Goal: Information Seeking & Learning: Find specific fact

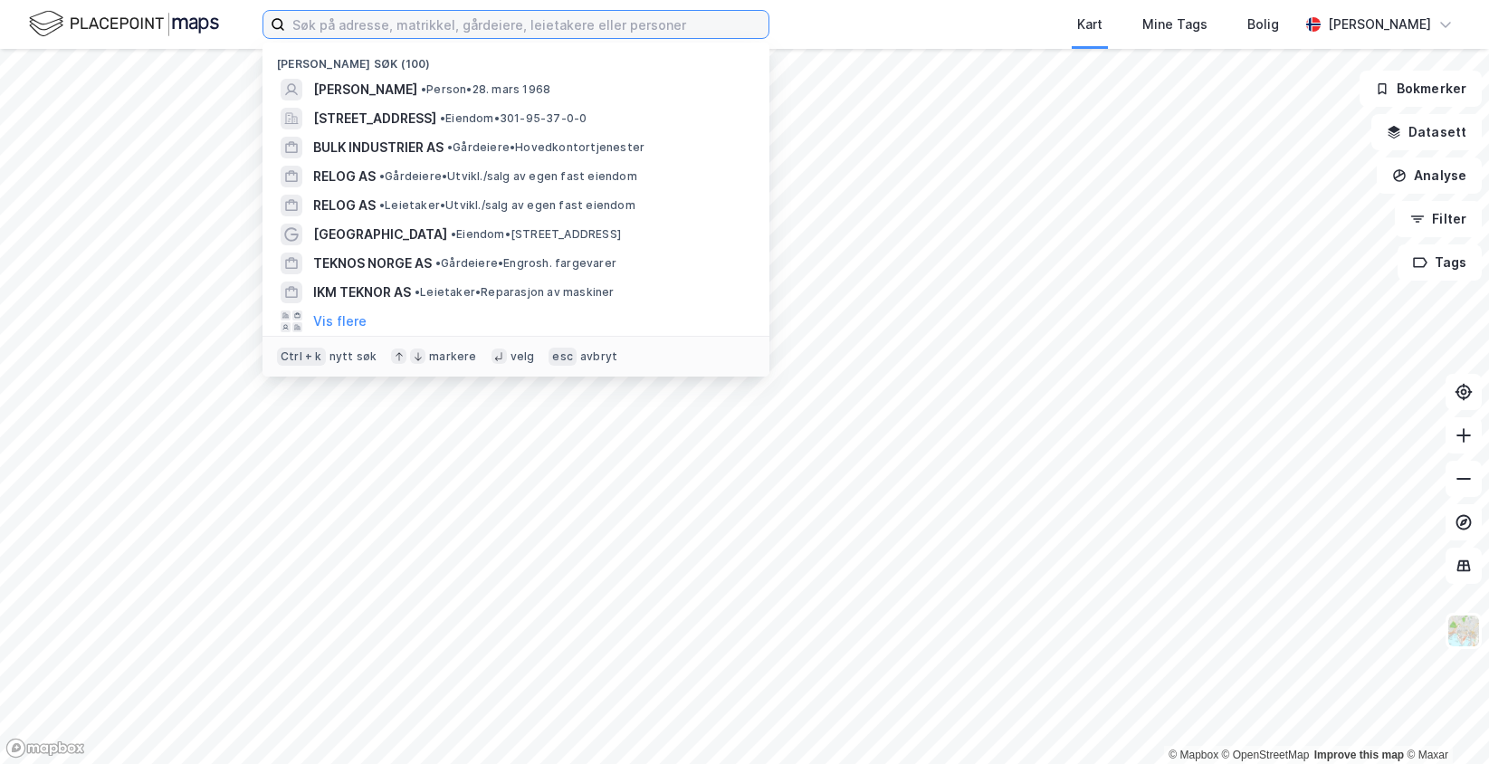
click at [376, 18] on input at bounding box center [526, 24] width 483 height 27
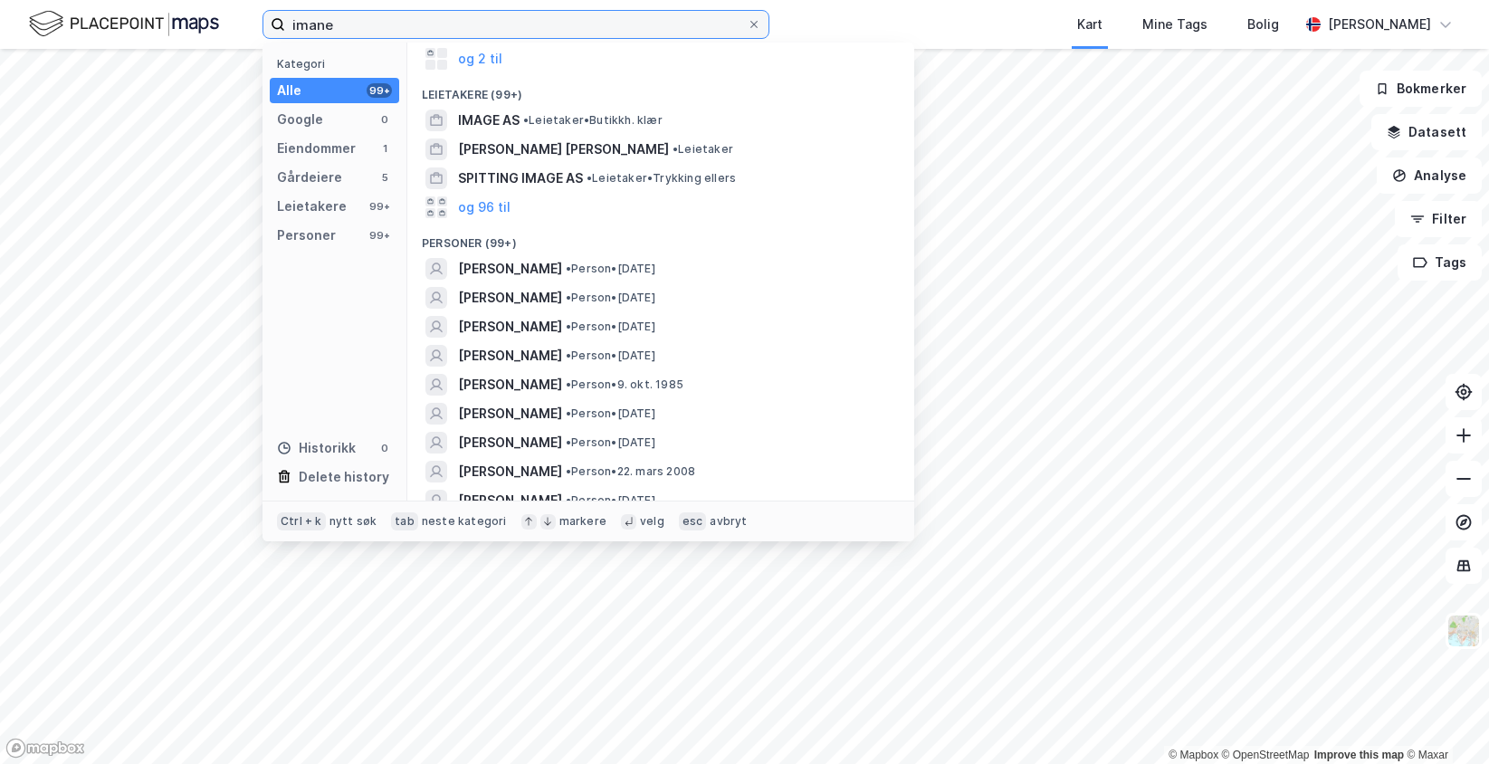
scroll to position [181, 0]
type input "imane"
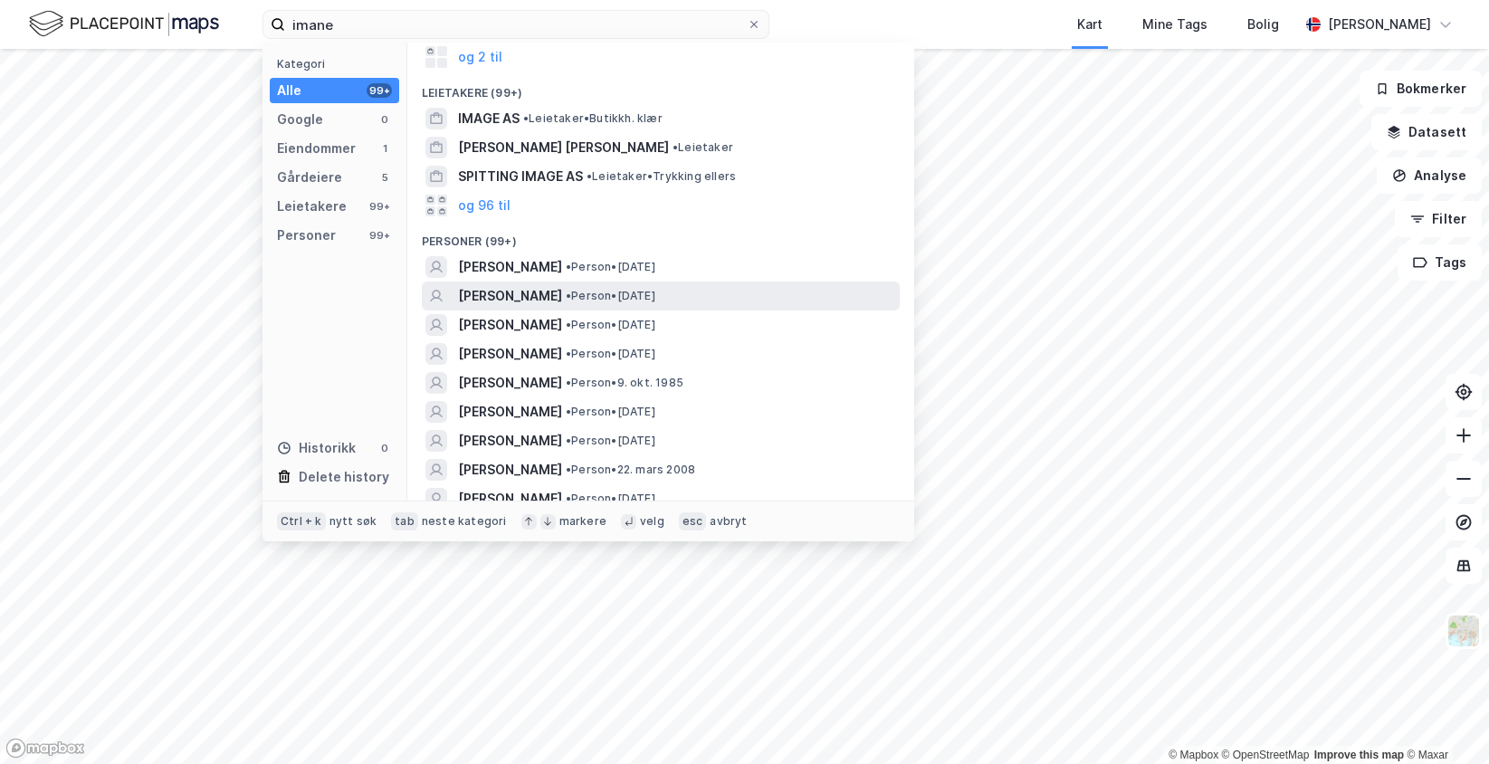
click at [521, 290] on span "[PERSON_NAME]" at bounding box center [510, 296] width 104 height 22
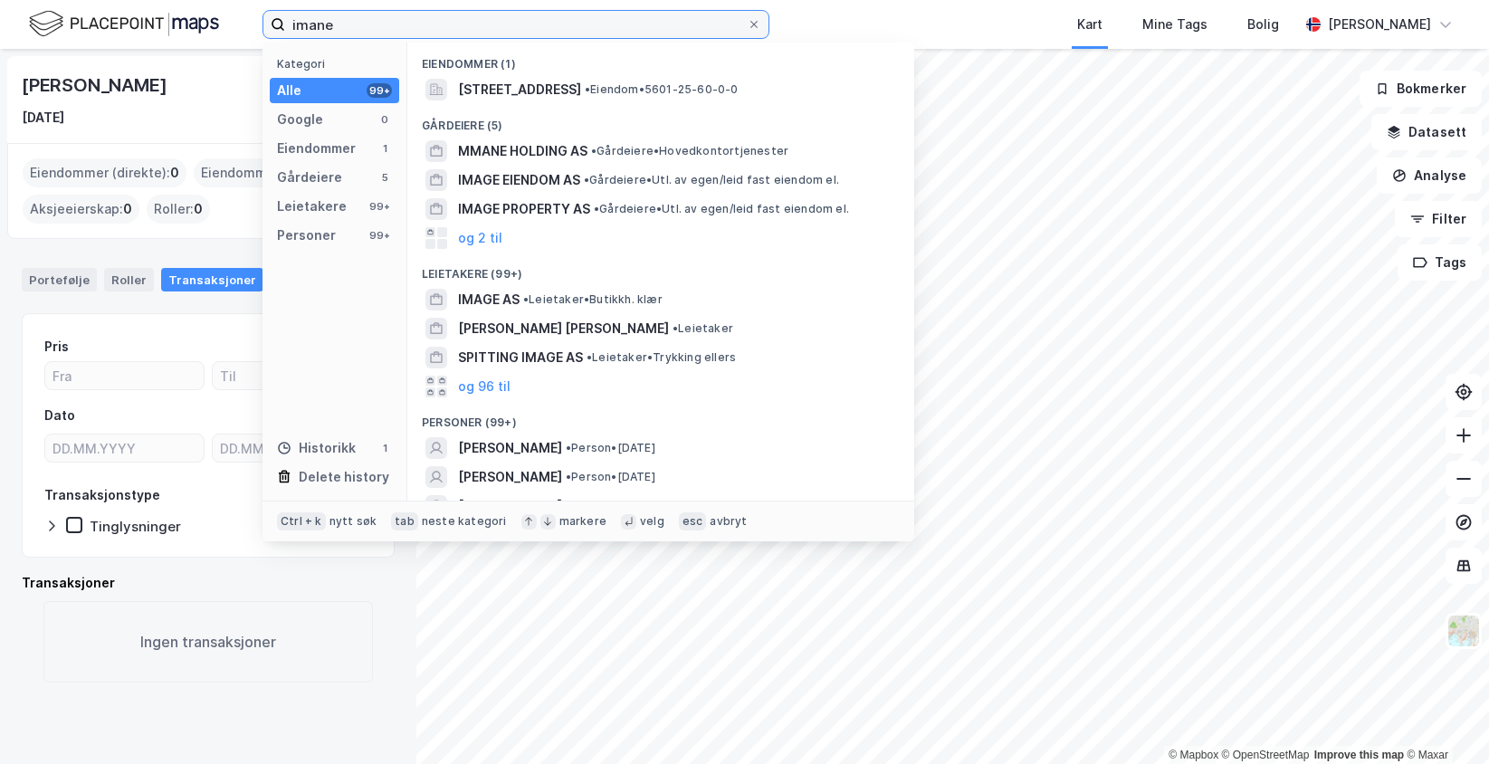
click at [617, 21] on input "imane" at bounding box center [516, 24] width 462 height 27
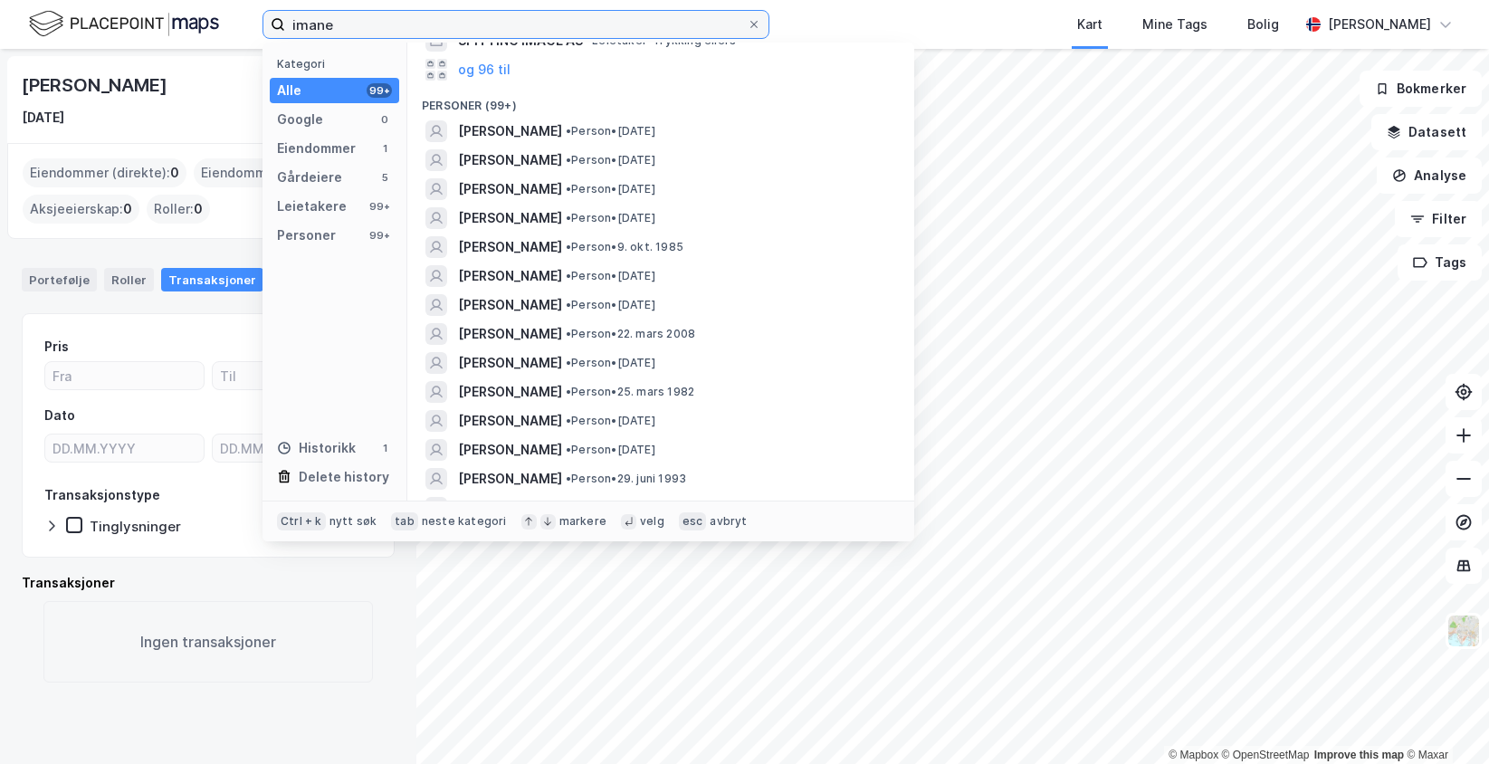
scroll to position [362, 0]
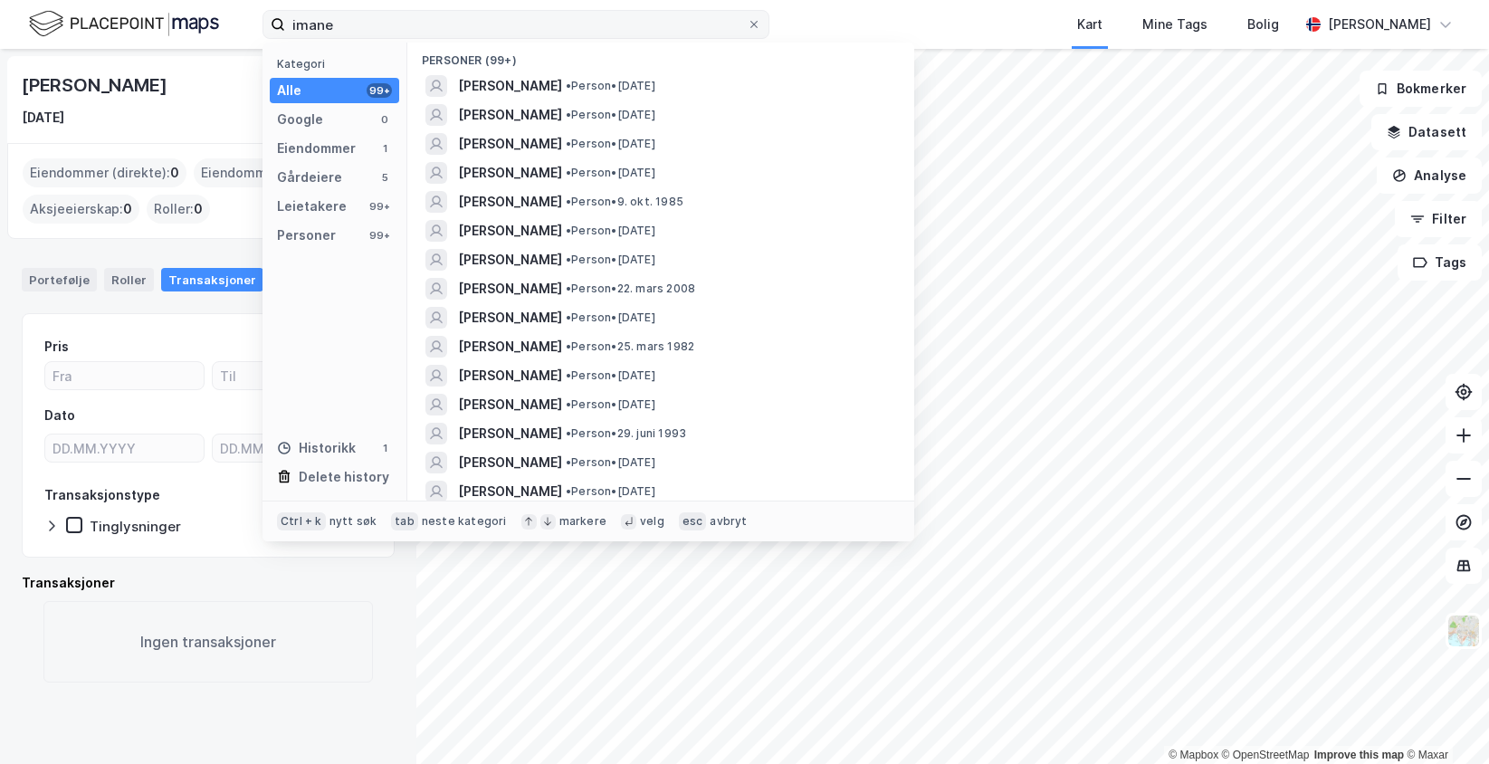
click at [754, 15] on label "imane" at bounding box center [516, 24] width 507 height 29
click at [747, 15] on input "imane" at bounding box center [516, 24] width 462 height 27
click at [756, 24] on icon at bounding box center [754, 24] width 11 height 11
click at [747, 24] on input "imane" at bounding box center [516, 24] width 462 height 27
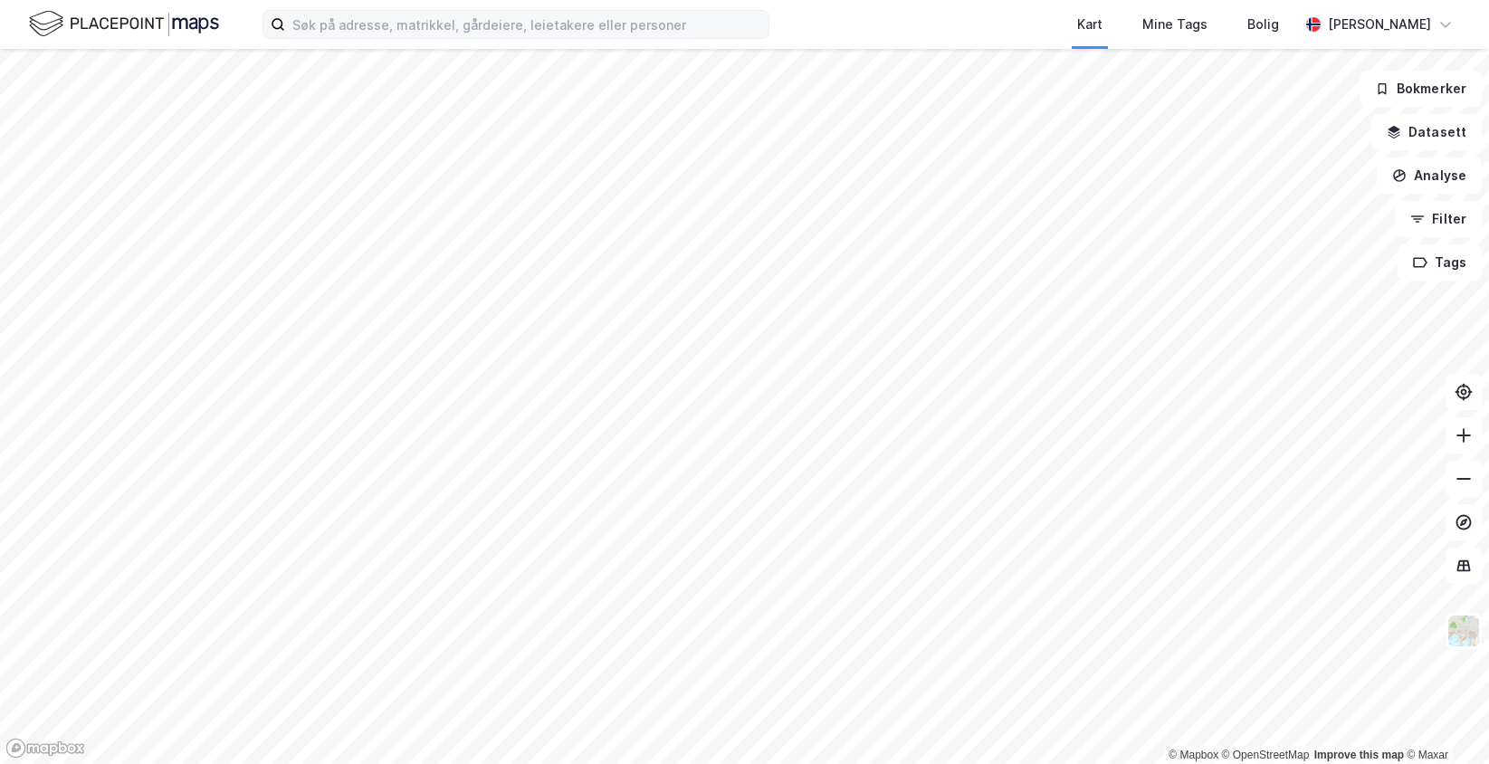
click at [780, 19] on div "Kart Mine Tags [PERSON_NAME] [PERSON_NAME]" at bounding box center [744, 24] width 1489 height 49
click at [320, 24] on input at bounding box center [526, 24] width 483 height 27
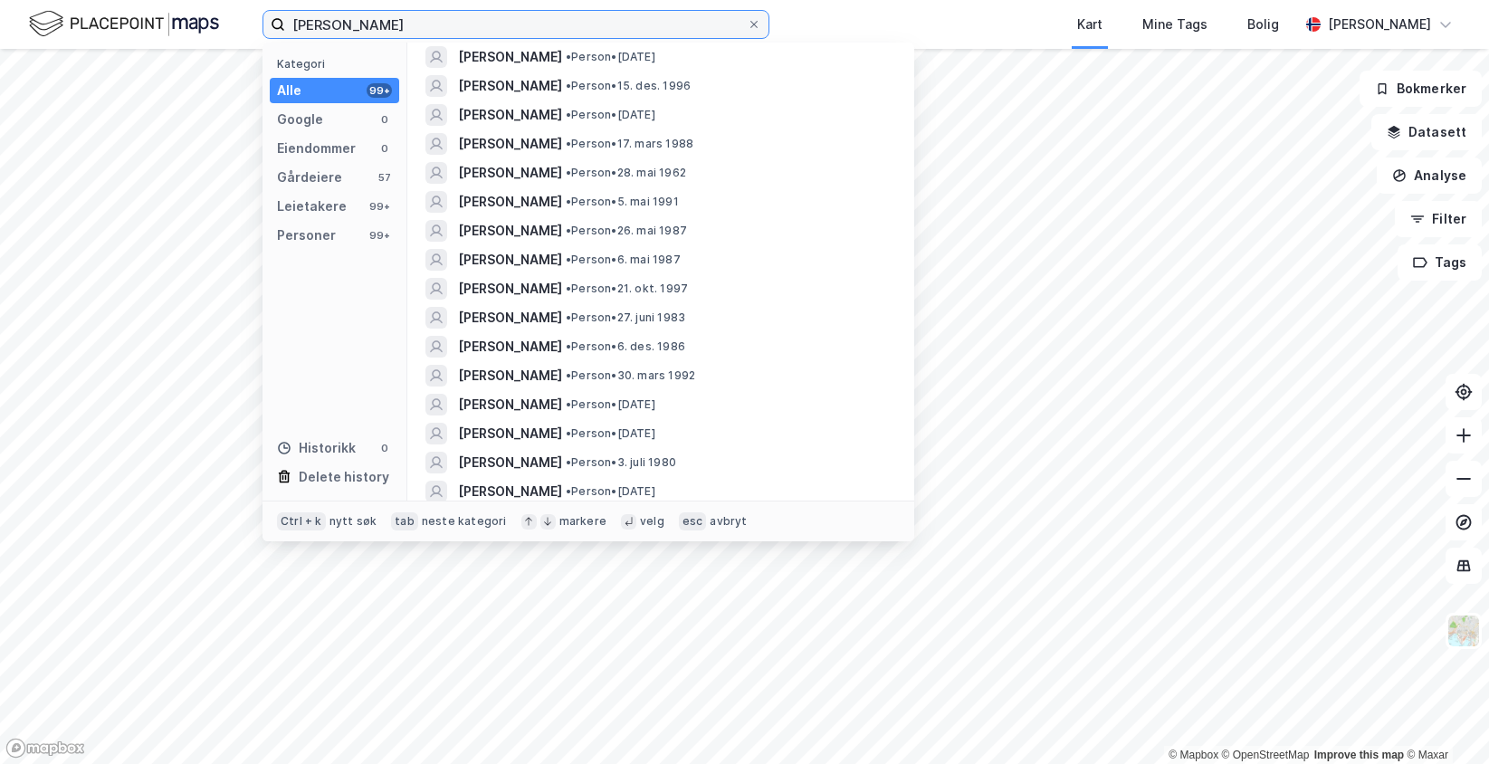
scroll to position [1449, 0]
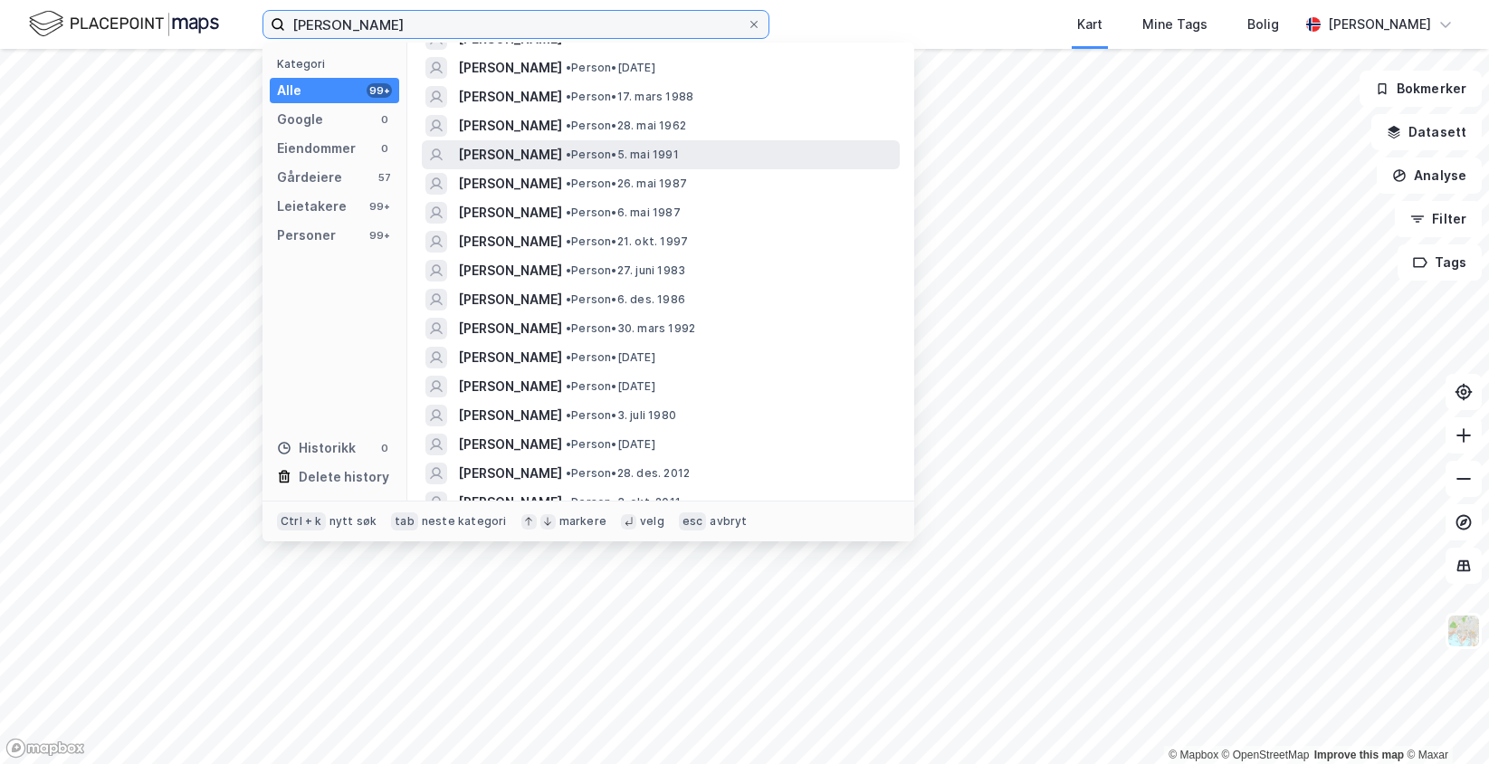
type input "[PERSON_NAME]"
click at [566, 148] on span "•" at bounding box center [568, 155] width 5 height 14
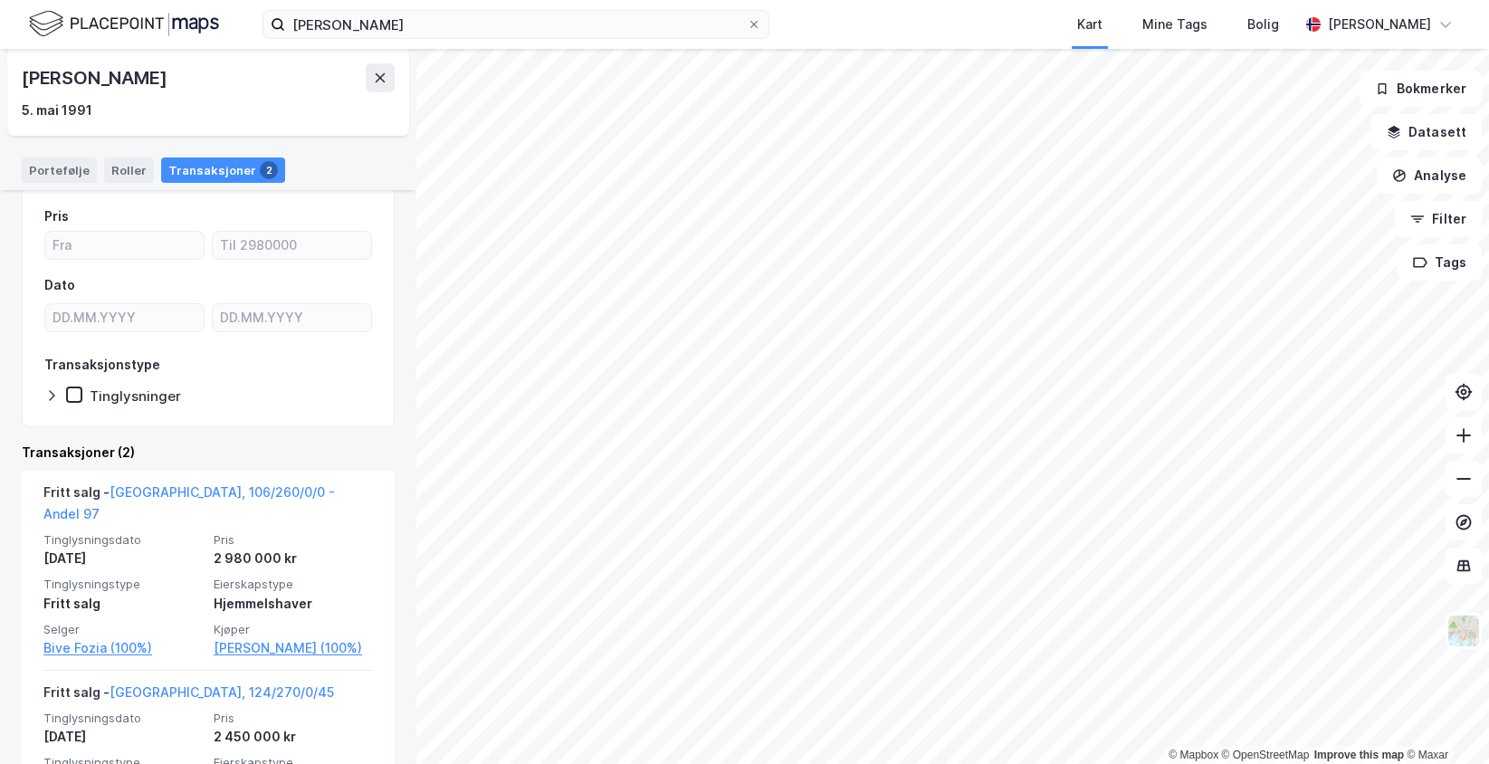
scroll to position [238, 0]
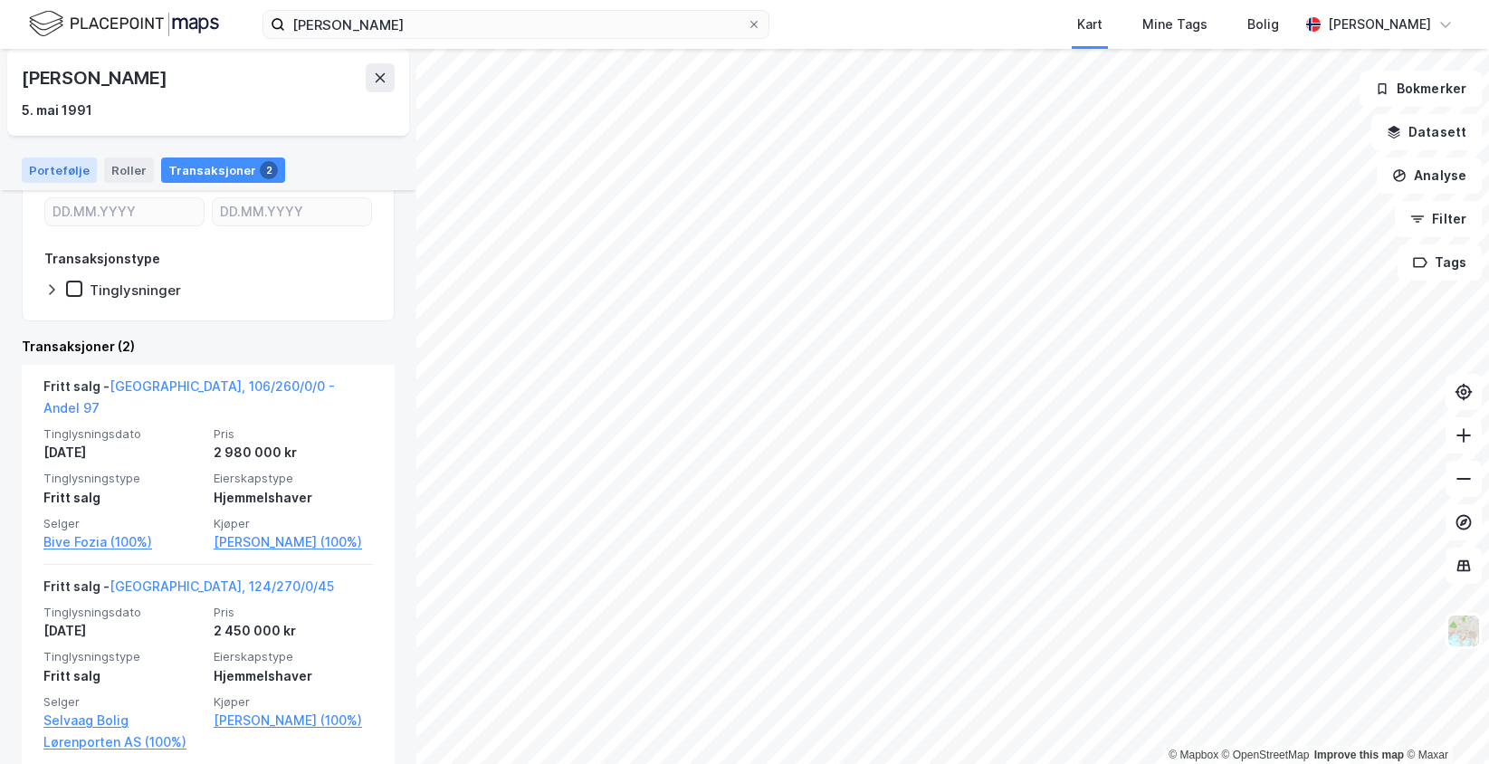
click at [36, 170] on div "Portefølje" at bounding box center [59, 170] width 75 height 25
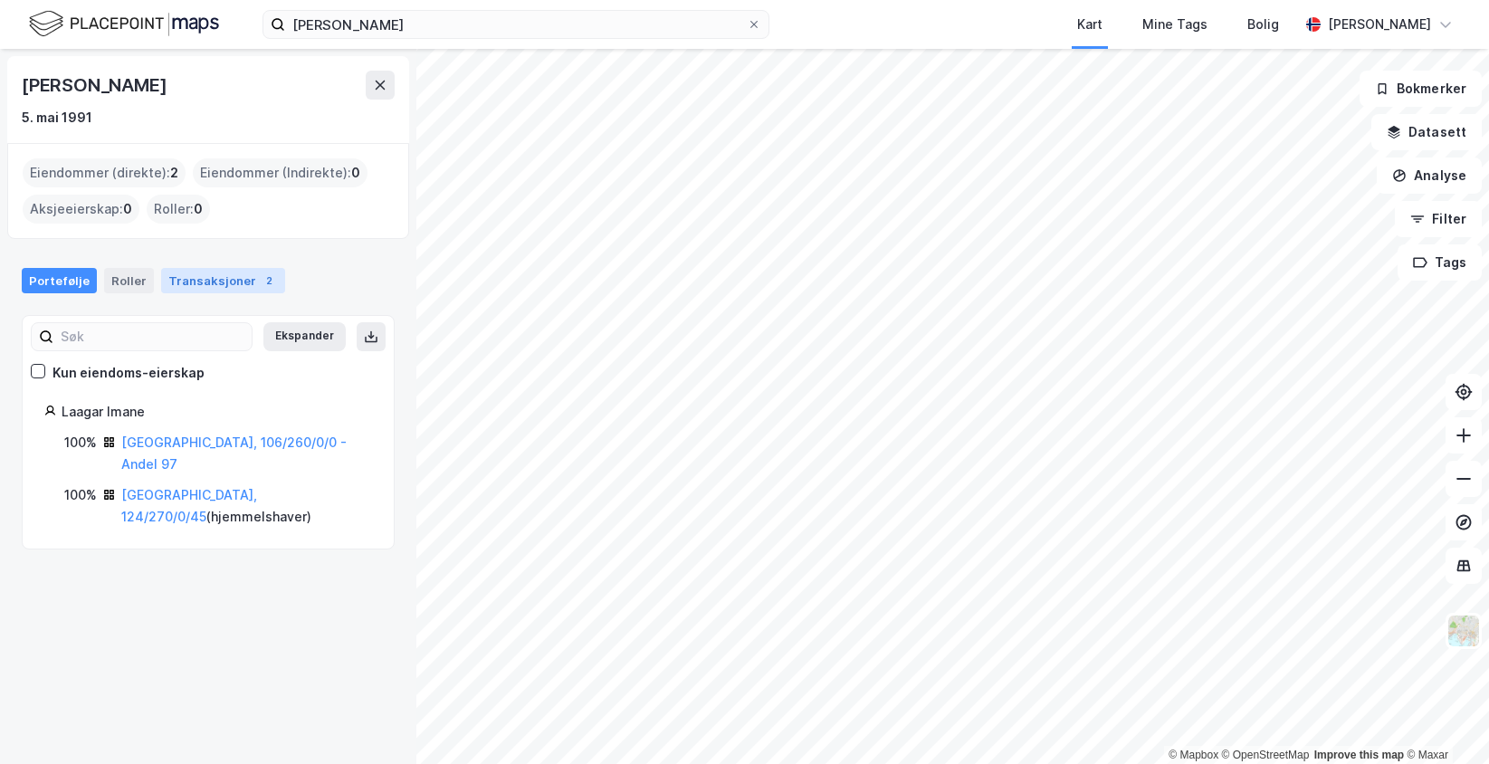
click at [221, 283] on div "Transaksjoner 2" at bounding box center [223, 280] width 124 height 25
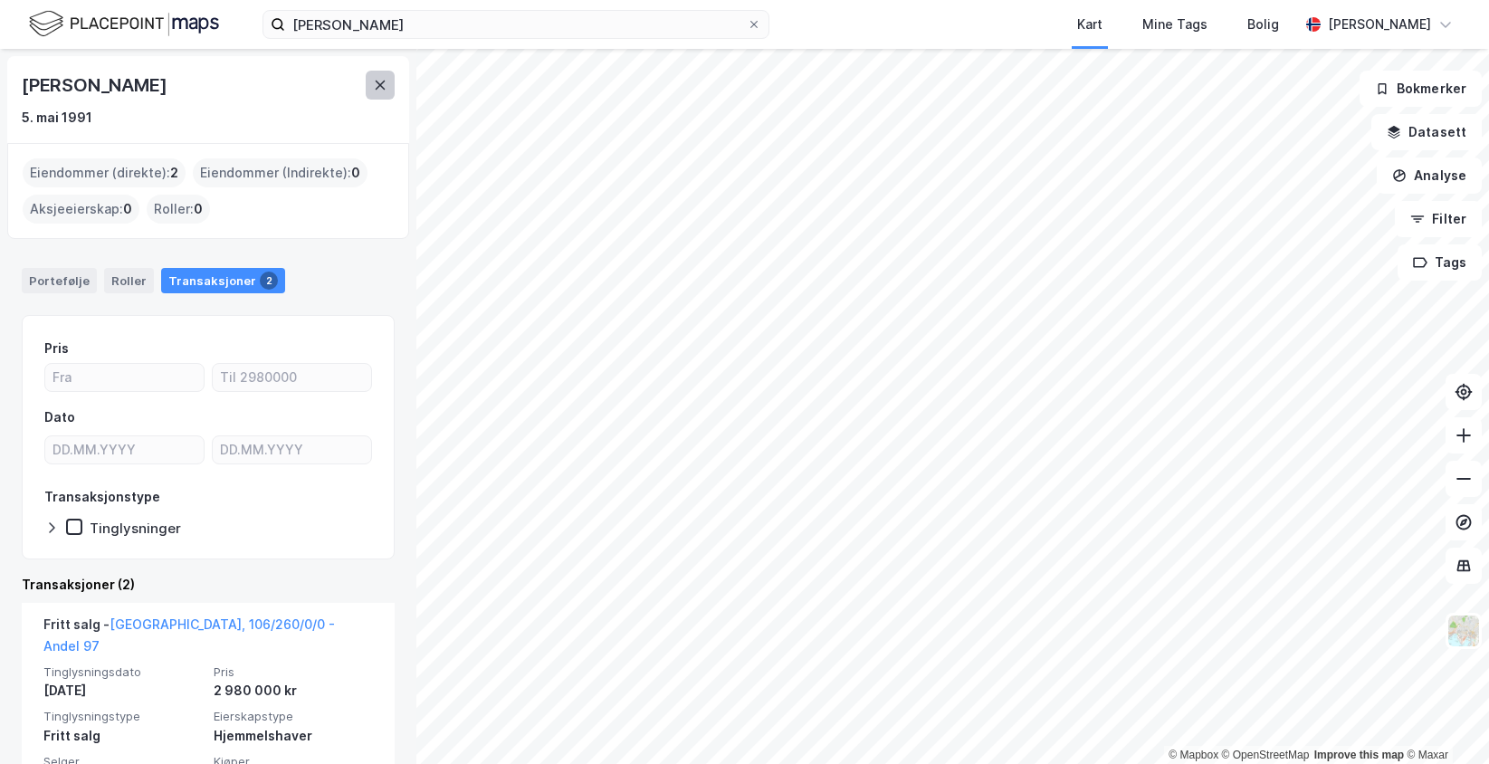
click at [379, 94] on button at bounding box center [380, 85] width 29 height 29
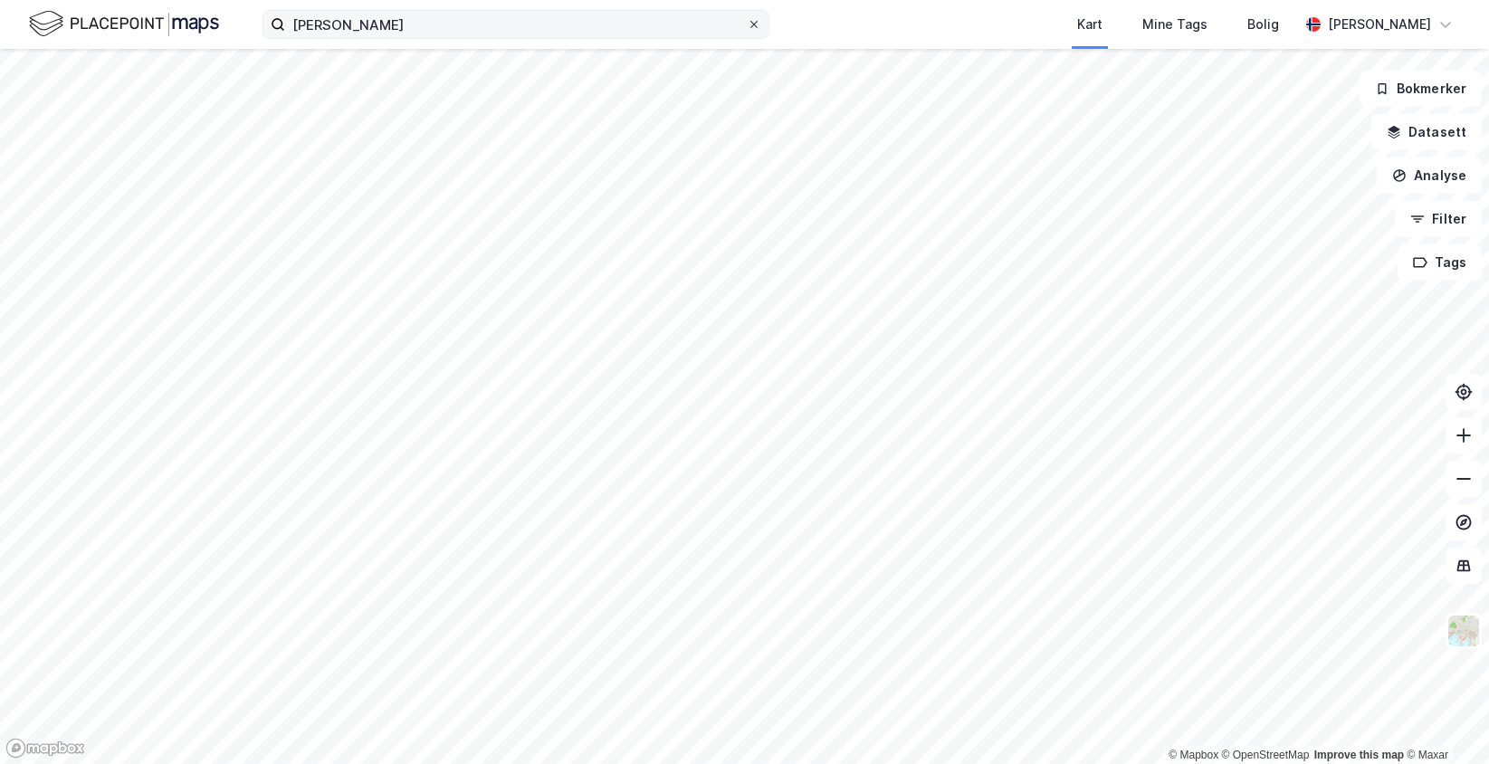
click at [752, 17] on div at bounding box center [754, 24] width 11 height 14
click at [747, 17] on input "[PERSON_NAME]" at bounding box center [516, 24] width 462 height 27
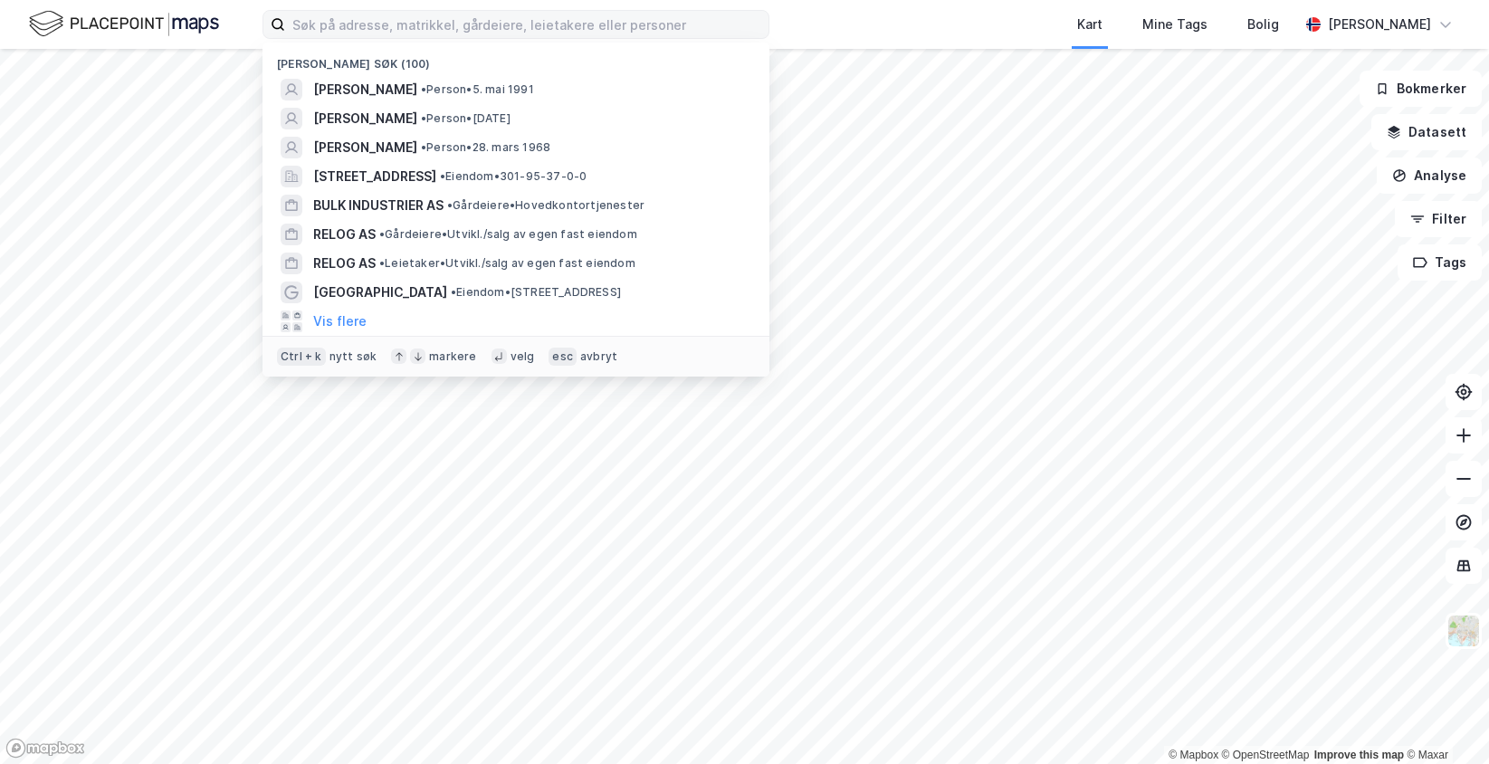
click at [804, 11] on div "Nylige søk (100) [PERSON_NAME] • Person • 5. mai 1991 [PERSON_NAME] • Person • …" at bounding box center [744, 24] width 1489 height 49
